Goal: Task Accomplishment & Management: Use online tool/utility

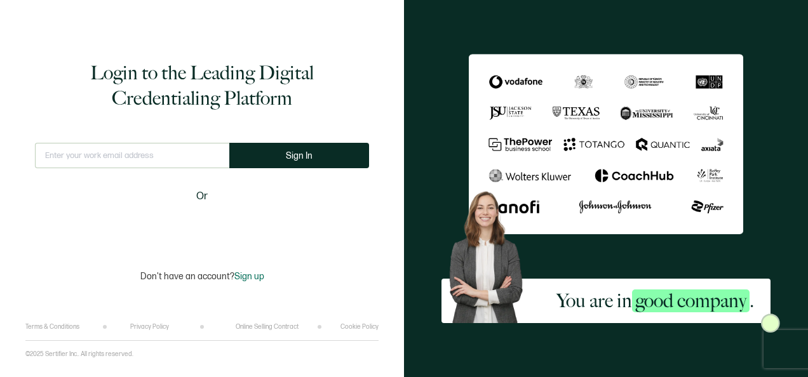
click at [182, 156] on input "text" at bounding box center [132, 155] width 194 height 25
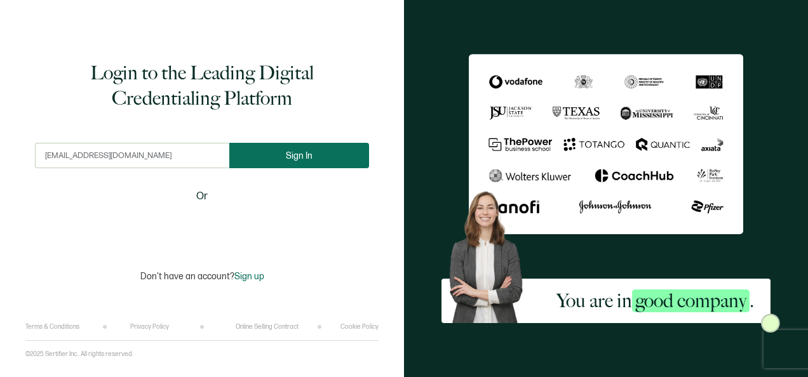
type input "[EMAIL_ADDRESS][DOMAIN_NAME]"
click at [310, 152] on span "Sign In" at bounding box center [299, 156] width 27 height 10
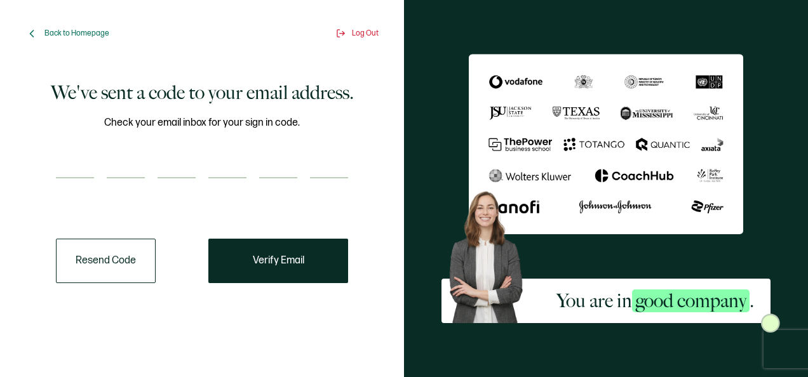
click at [81, 161] on input "number" at bounding box center [75, 165] width 38 height 25
type input "4"
type input "9"
type input "6"
type input "9"
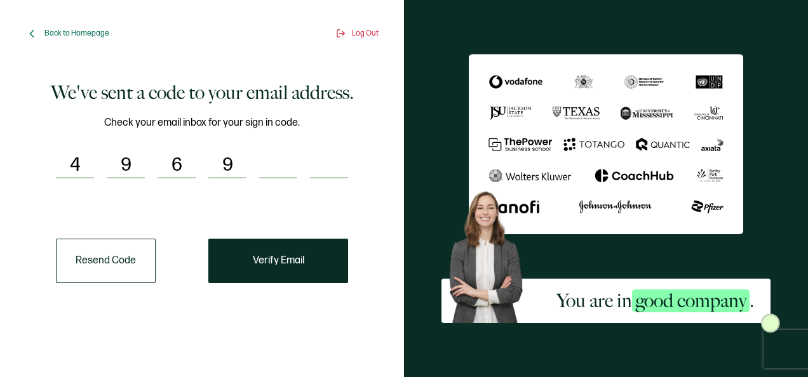
type input "4"
type input "9"
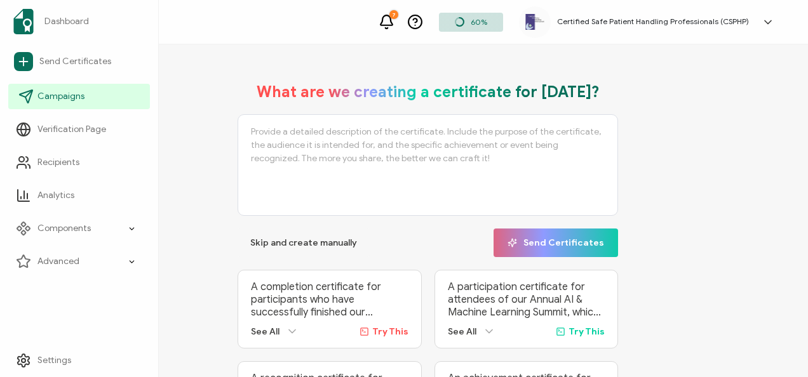
click at [44, 97] on span "Campaigns" at bounding box center [60, 96] width 47 height 13
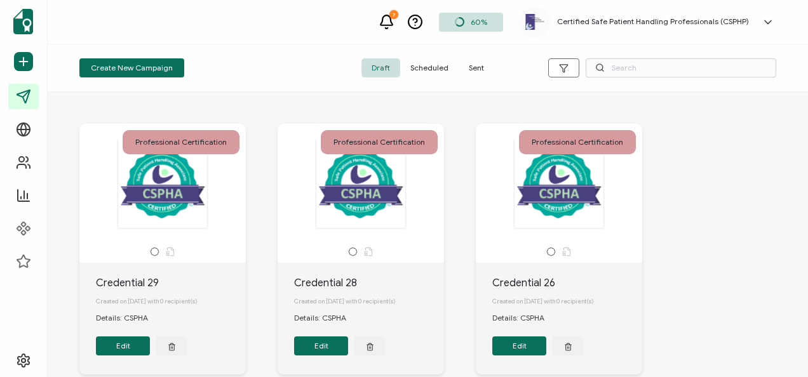
click at [477, 65] on span "Sent" at bounding box center [477, 67] width 36 height 19
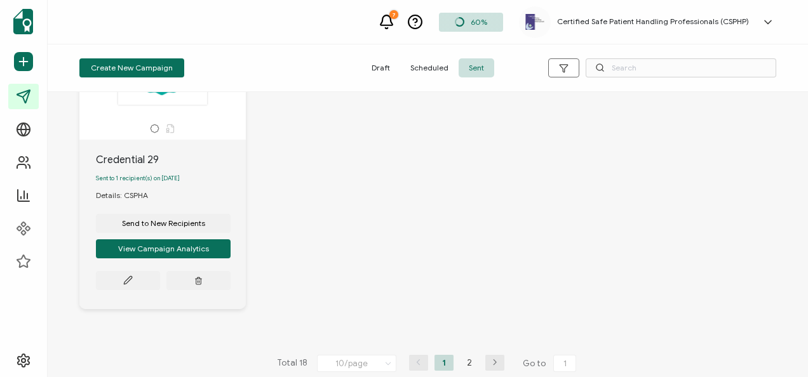
scroll to position [1131, 0]
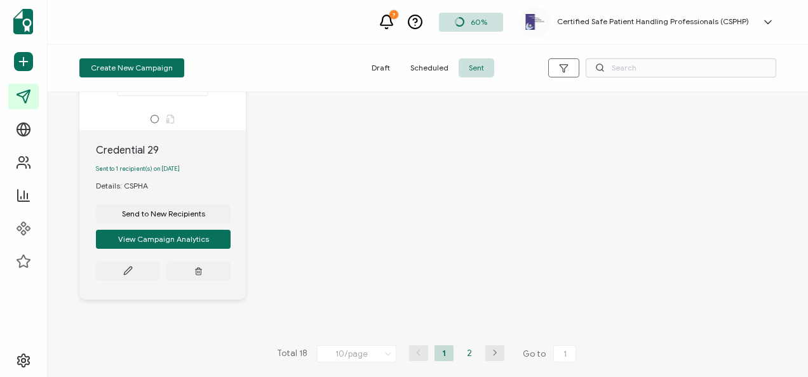
click at [465, 353] on li "2" at bounding box center [469, 354] width 19 height 16
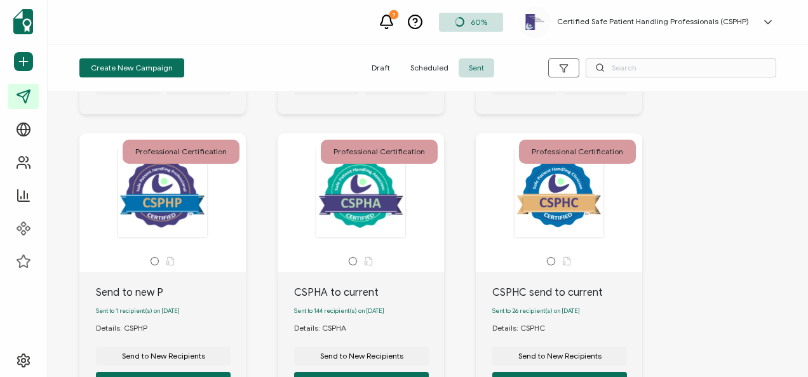
scroll to position [381, 0]
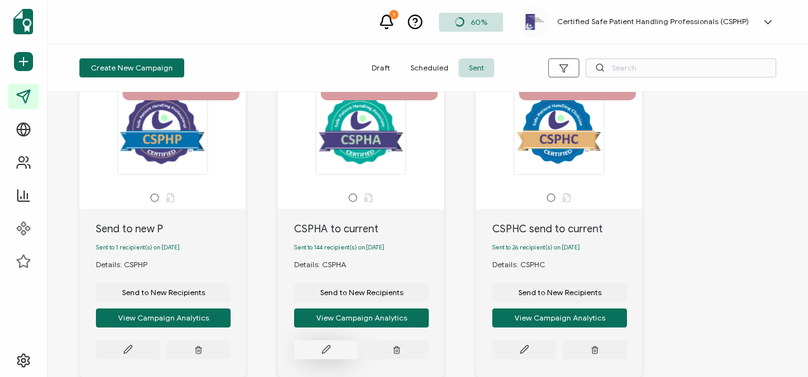
click at [160, 32] on button at bounding box center [128, 22] width 64 height 19
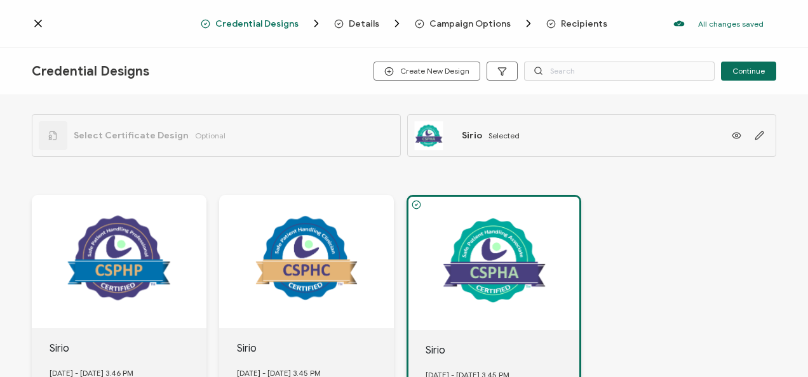
click at [565, 23] on span "Recipients" at bounding box center [584, 24] width 46 height 10
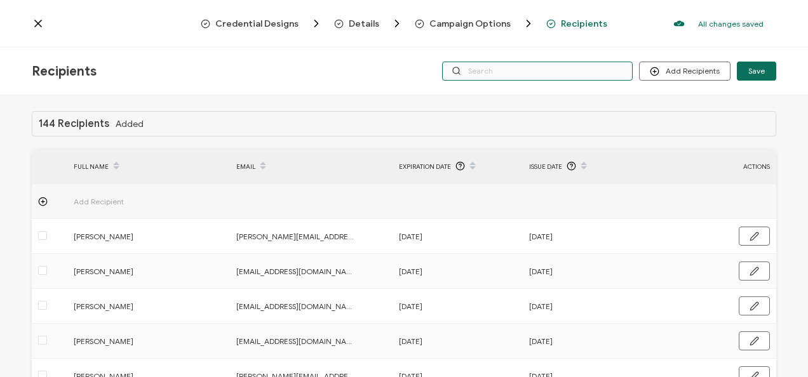
click at [527, 69] on input "text" at bounding box center [537, 71] width 191 height 19
type input "j"
click at [503, 71] on input "j" at bounding box center [537, 71] width 191 height 19
type input "jo"
click at [503, 71] on input "jo" at bounding box center [537, 71] width 191 height 19
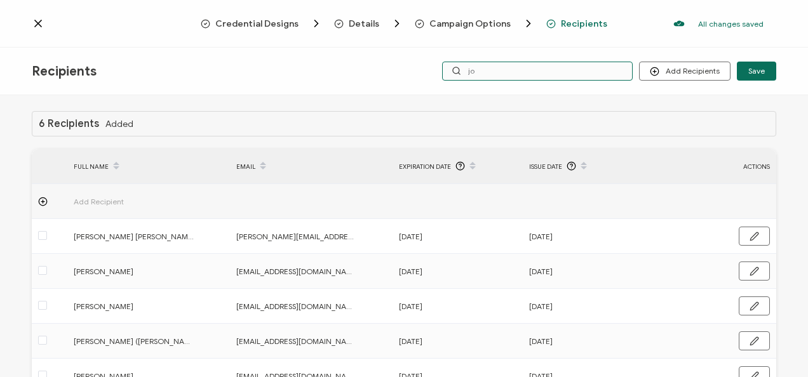
type input "[PERSON_NAME]"
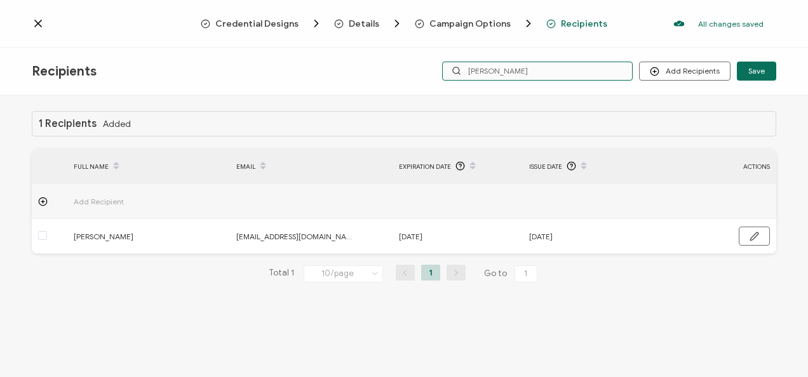
drag, startPoint x: 508, startPoint y: 75, endPoint x: 454, endPoint y: 73, distance: 54.0
click at [454, 73] on input "[PERSON_NAME]" at bounding box center [537, 71] width 191 height 19
type input "m"
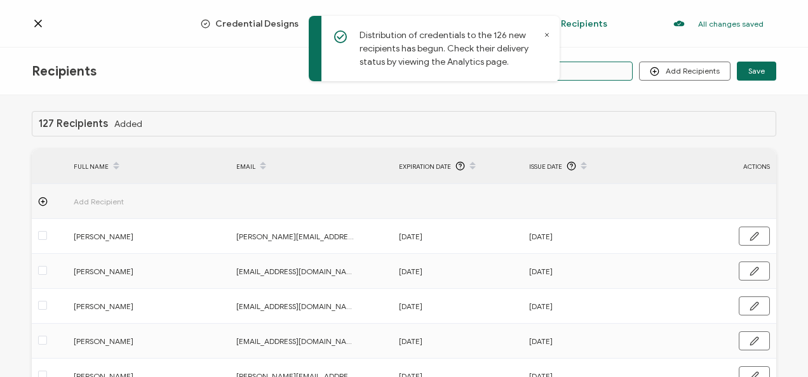
click at [586, 71] on input "m" at bounding box center [537, 71] width 191 height 19
click at [547, 35] on icon at bounding box center [547, 35] width 3 height 3
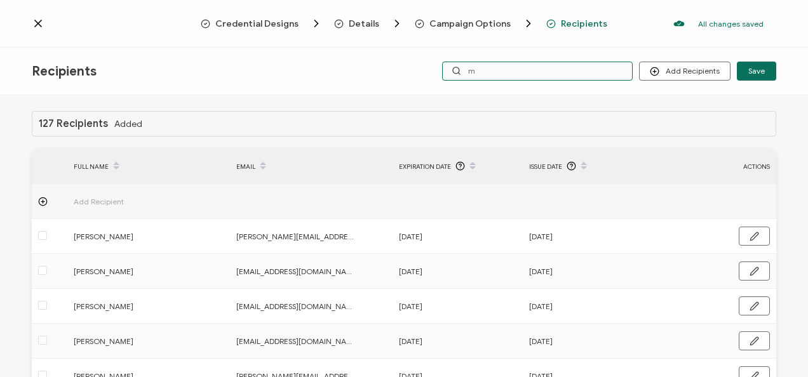
click at [478, 71] on input "m" at bounding box center [537, 71] width 191 height 19
type input "mo"
type input "moo"
